Goal: Information Seeking & Learning: Learn about a topic

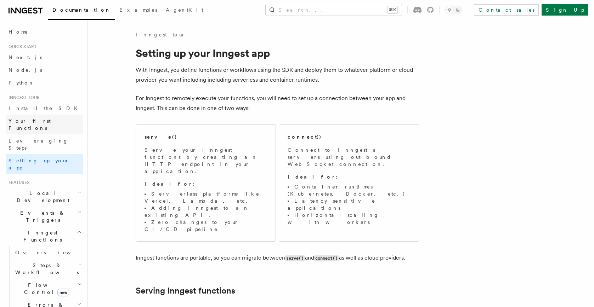
click at [41, 121] on span "Your first Functions" at bounding box center [29, 124] width 42 height 13
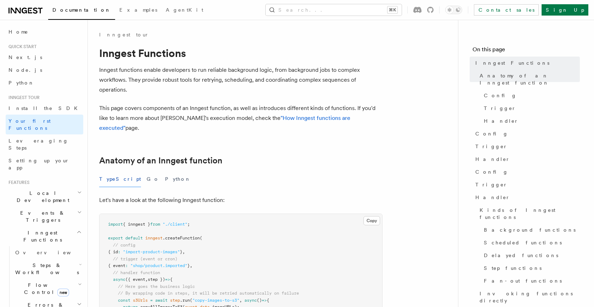
click at [69, 7] on span "Documentation" at bounding box center [81, 10] width 58 height 6
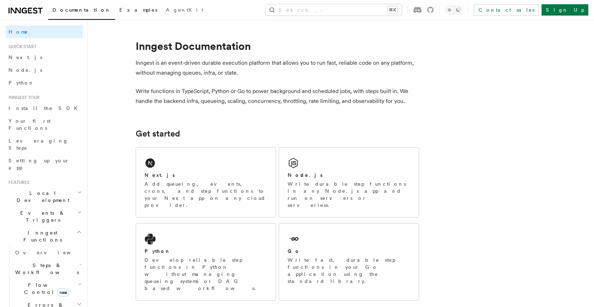
click at [119, 10] on span "Examples" at bounding box center [138, 10] width 38 height 6
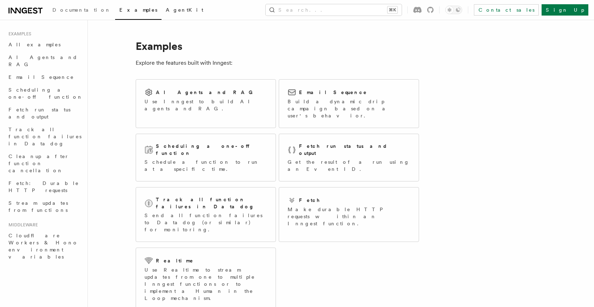
click at [166, 10] on span "AgentKit" at bounding box center [185, 10] width 38 height 6
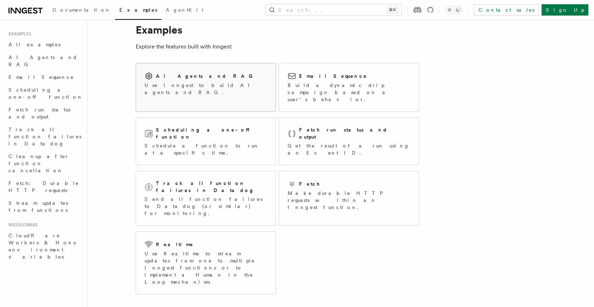
scroll to position [15, 0]
click at [176, 78] on h2 "AI Agents and RAG" at bounding box center [206, 77] width 101 height 7
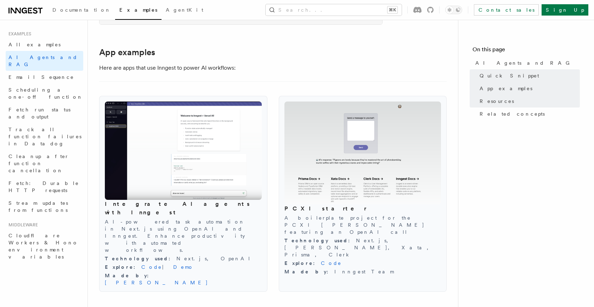
scroll to position [705, 0]
click at [321, 260] on link "Code" at bounding box center [331, 263] width 21 height 6
